Goal: Task Accomplishment & Management: Use online tool/utility

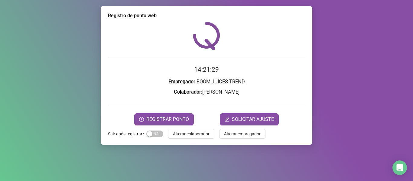
click at [184, 134] on span "Alterar colaborador" at bounding box center [191, 133] width 37 height 7
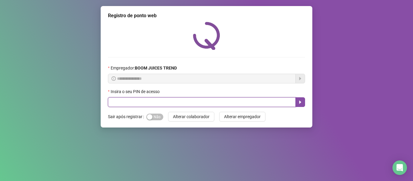
click at [169, 102] on input "text" at bounding box center [202, 102] width 188 height 10
type input "****"
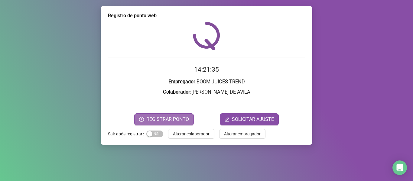
click at [176, 117] on span "REGISTRAR PONTO" at bounding box center [167, 119] width 43 height 7
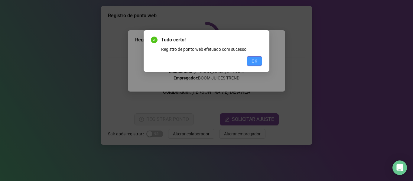
click at [253, 60] on span "OK" at bounding box center [254, 61] width 6 height 7
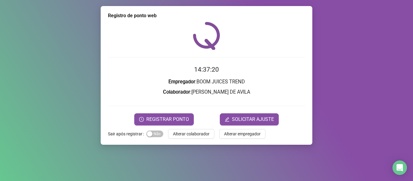
click at [180, 136] on span "Alterar colaborador" at bounding box center [191, 133] width 37 height 7
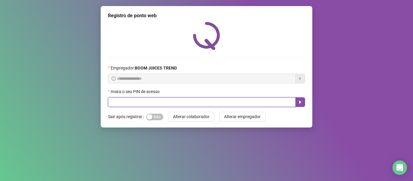
click at [184, 98] on input "text" at bounding box center [202, 102] width 188 height 10
type input "****"
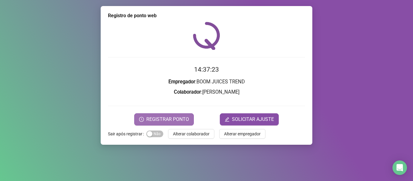
click at [161, 121] on span "REGISTRAR PONTO" at bounding box center [167, 119] width 43 height 7
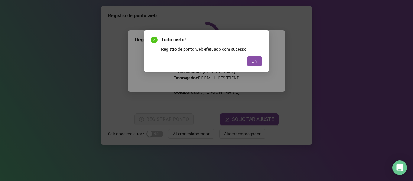
click at [255, 59] on span "OK" at bounding box center [254, 61] width 6 height 7
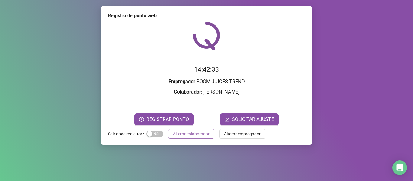
click at [198, 132] on span "Alterar colaborador" at bounding box center [191, 133] width 37 height 7
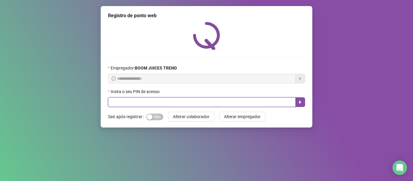
click at [209, 104] on input "text" at bounding box center [202, 102] width 188 height 10
type input "****"
click at [300, 103] on icon "caret-right" at bounding box center [300, 102] width 2 height 3
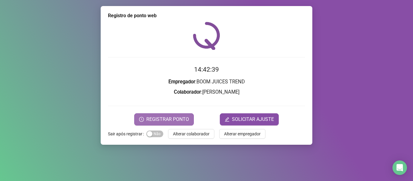
click at [166, 117] on span "REGISTRAR PONTO" at bounding box center [167, 119] width 43 height 7
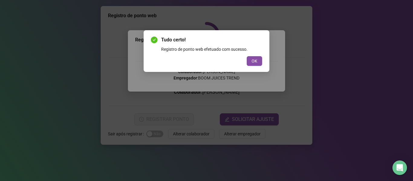
click at [260, 58] on button "OK" at bounding box center [253, 61] width 15 height 10
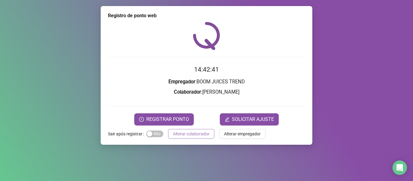
click at [207, 132] on span "Alterar colaborador" at bounding box center [191, 133] width 37 height 7
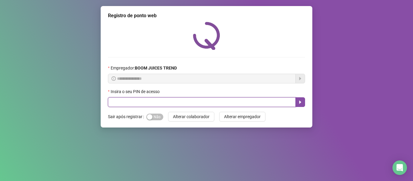
click at [260, 99] on input "text" at bounding box center [202, 102] width 188 height 10
type input "****"
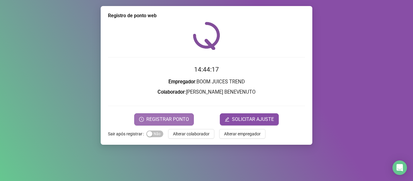
click at [163, 119] on span "REGISTRAR PONTO" at bounding box center [167, 119] width 43 height 7
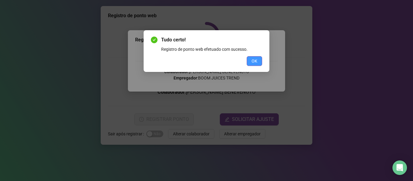
drag, startPoint x: 253, startPoint y: 60, endPoint x: 250, endPoint y: 62, distance: 3.1
click at [252, 61] on span "OK" at bounding box center [254, 61] width 6 height 7
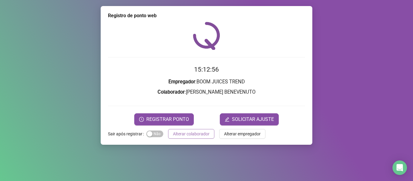
click at [207, 133] on span "Alterar colaborador" at bounding box center [191, 133] width 37 height 7
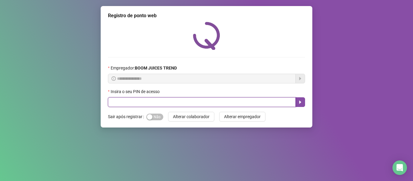
drag, startPoint x: 124, startPoint y: 102, endPoint x: 120, endPoint y: 110, distance: 8.8
click at [124, 102] on input "text" at bounding box center [202, 102] width 188 height 10
type input "****"
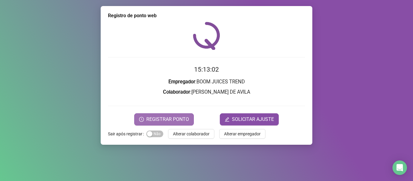
click at [174, 120] on span "REGISTRAR PONTO" at bounding box center [167, 119] width 43 height 7
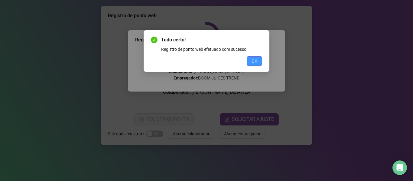
click at [260, 60] on button "OK" at bounding box center [253, 61] width 15 height 10
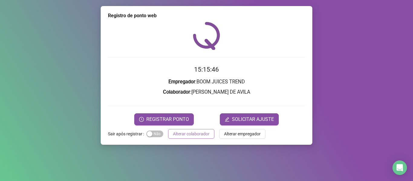
click at [206, 132] on span "Alterar colaborador" at bounding box center [191, 133] width 37 height 7
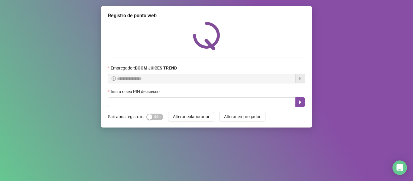
click at [168, 112] on button "Alterar colaborador" at bounding box center [191, 117] width 46 height 10
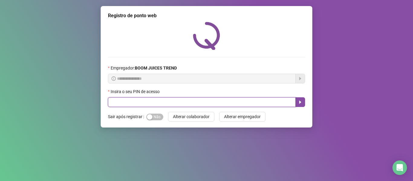
click at [154, 103] on input "text" at bounding box center [202, 102] width 188 height 10
type input "****"
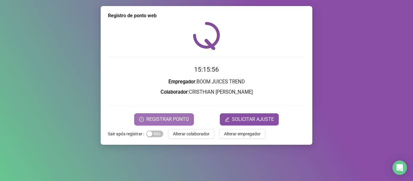
drag, startPoint x: 181, startPoint y: 118, endPoint x: 184, endPoint y: 120, distance: 3.1
click at [184, 120] on span "REGISTRAR PONTO" at bounding box center [167, 119] width 43 height 7
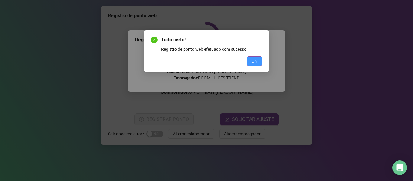
click at [251, 64] on button "OK" at bounding box center [253, 61] width 15 height 10
